Goal: Information Seeking & Learning: Learn about a topic

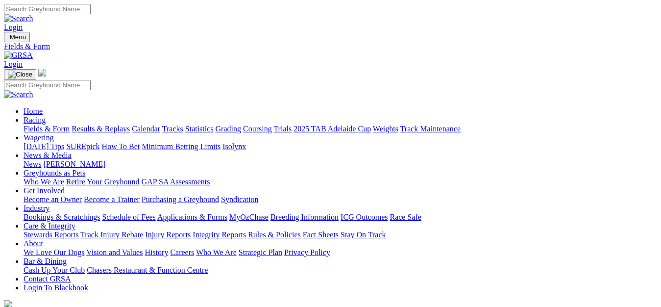
click option "South Australia" at bounding box center [0, 0] width 0 height 0
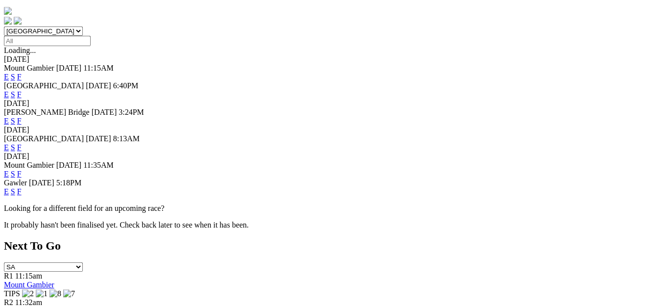
scroll to position [300, 0]
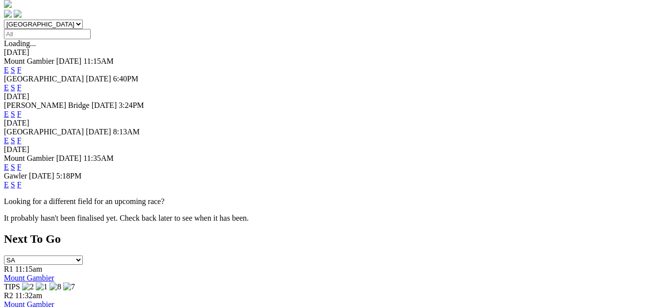
click at [112, 197] on p "Looking for a different field for an upcoming race?" at bounding box center [330, 201] width 653 height 9
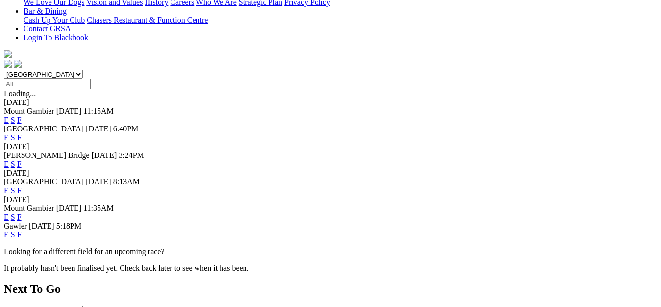
scroll to position [0, 0]
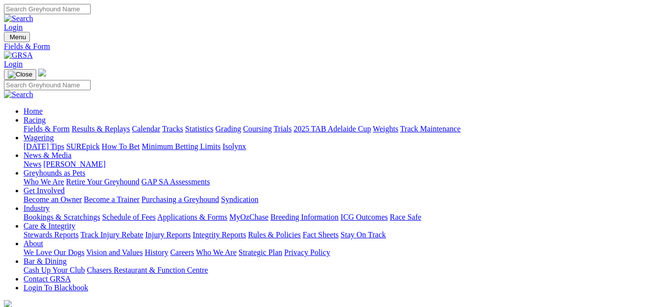
click at [160, 124] on link "Calendar" at bounding box center [146, 128] width 28 height 8
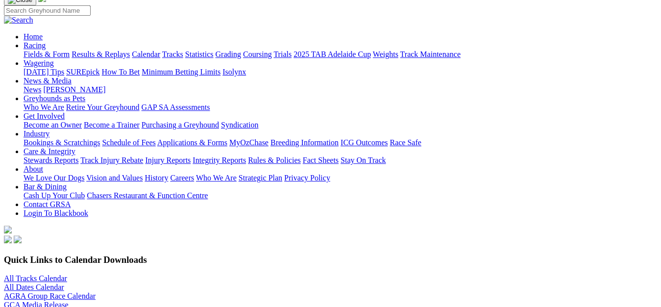
scroll to position [150, 0]
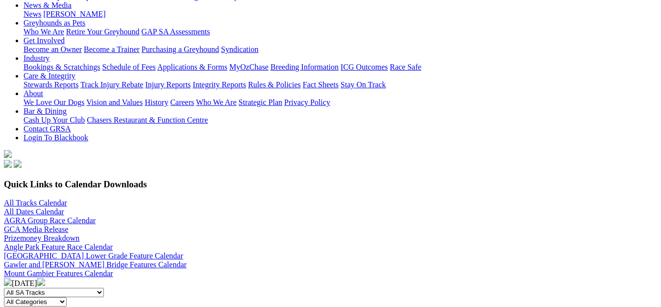
click at [45, 278] on img at bounding box center [41, 282] width 8 height 8
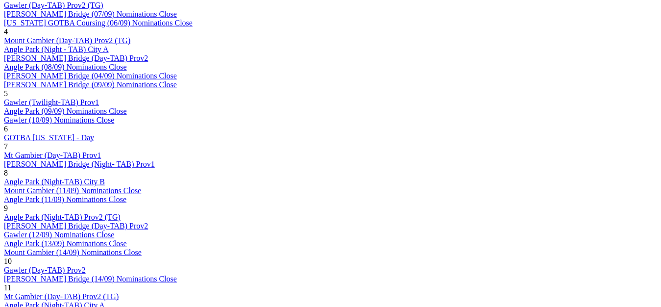
scroll to position [650, 0]
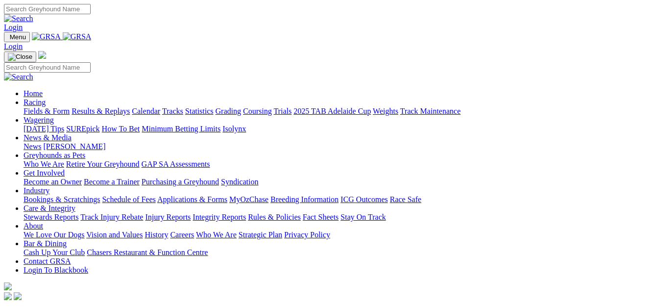
click at [160, 107] on link "Calendar" at bounding box center [146, 111] width 28 height 8
